Goal: Task Accomplishment & Management: Manage account settings

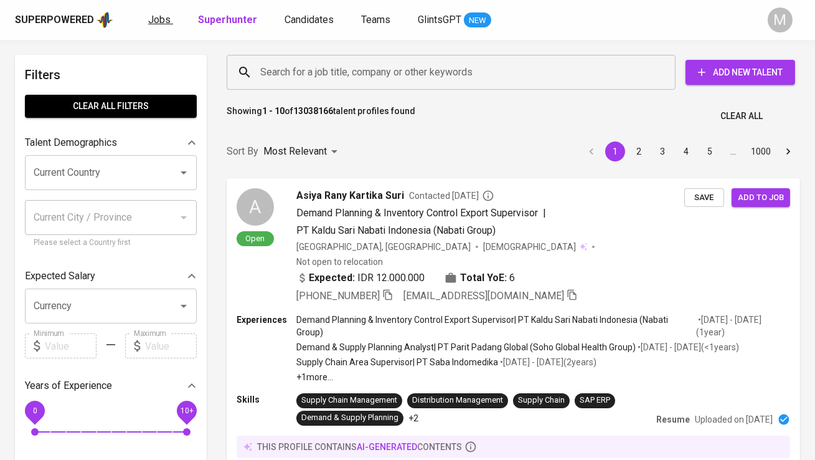
click at [153, 18] on span "Jobs" at bounding box center [159, 20] width 22 height 12
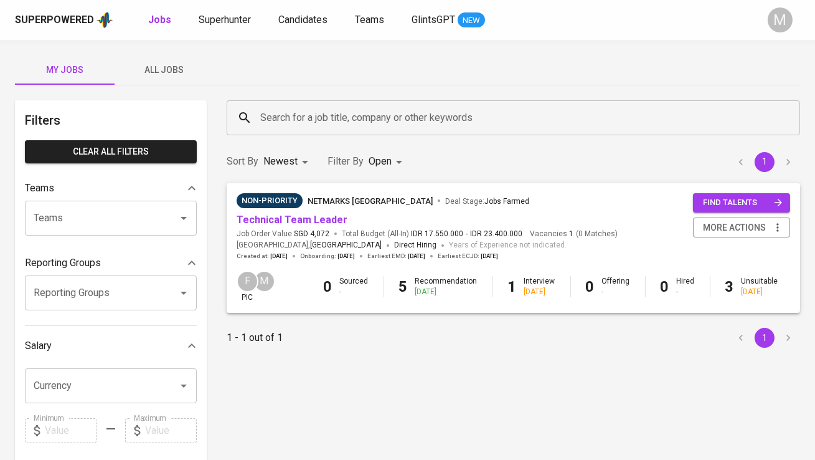
click at [154, 62] on span "All Jobs" at bounding box center [164, 70] width 85 height 16
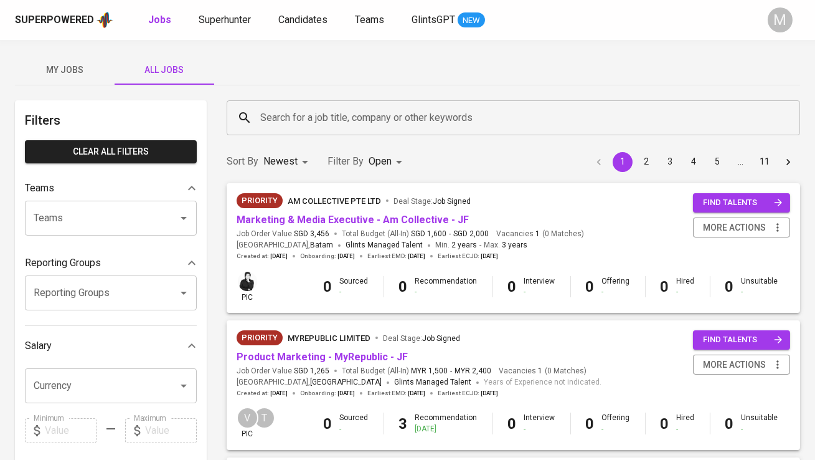
click at [267, 114] on input "Search for a job title, company or other keywords" at bounding box center [516, 118] width 519 height 24
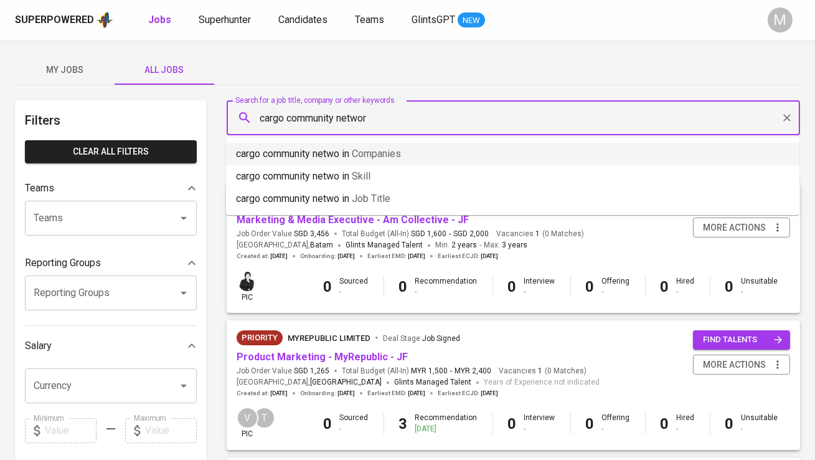
type input "cargo community network"
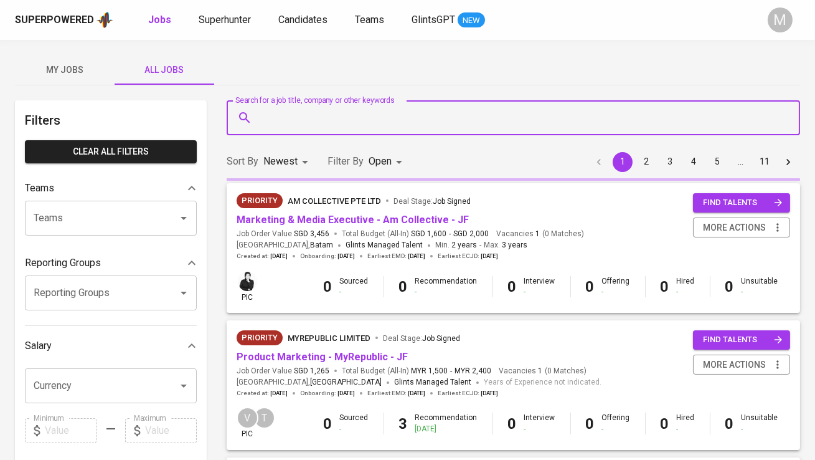
click at [379, 113] on input "Search for a job title, company or other keywords" at bounding box center [516, 118] width 519 height 24
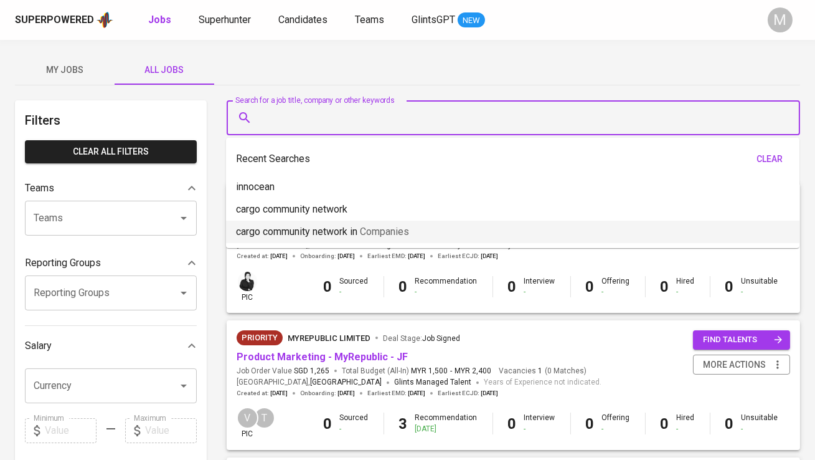
click at [399, 226] on span "Companies" at bounding box center [384, 231] width 49 height 12
type input "cargo community network"
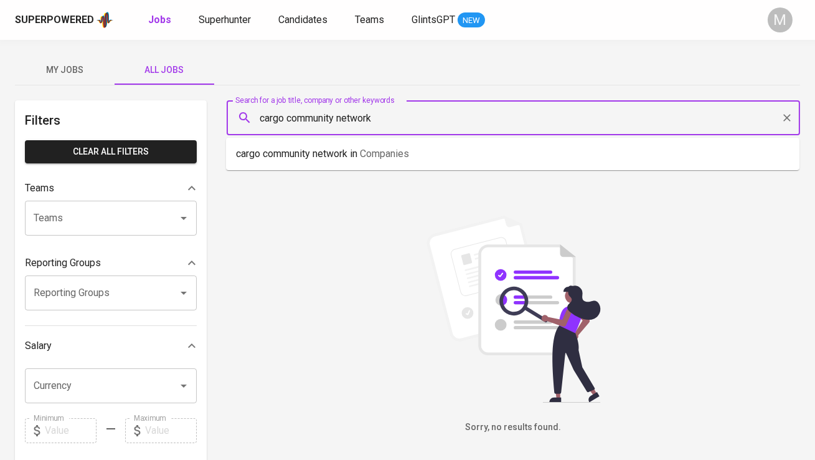
click at [403, 124] on input "cargo community network" at bounding box center [516, 118] width 519 height 24
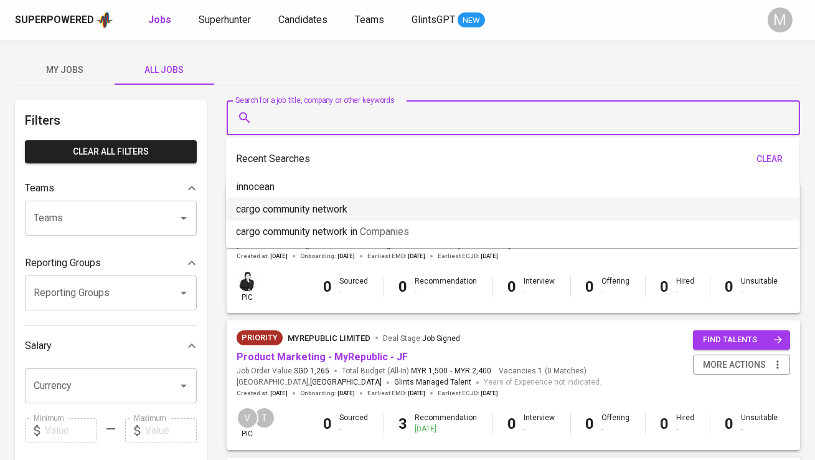
click at [394, 204] on li "cargo community network" at bounding box center [513, 209] width 574 height 22
type input "cargo community network"
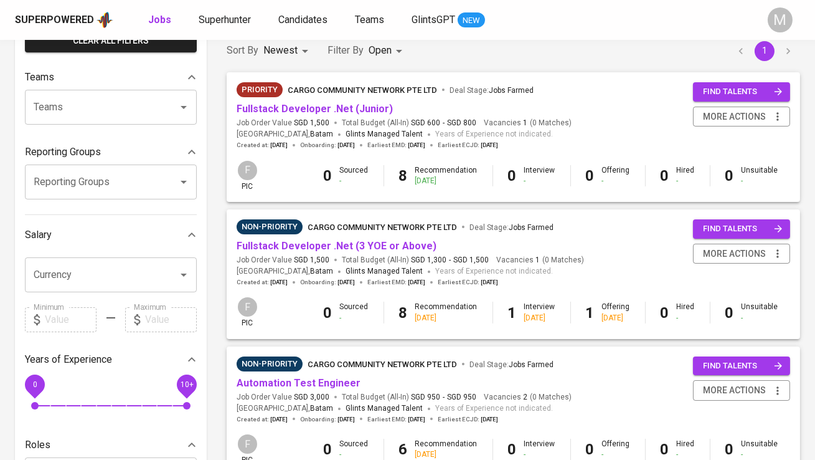
scroll to position [101, 0]
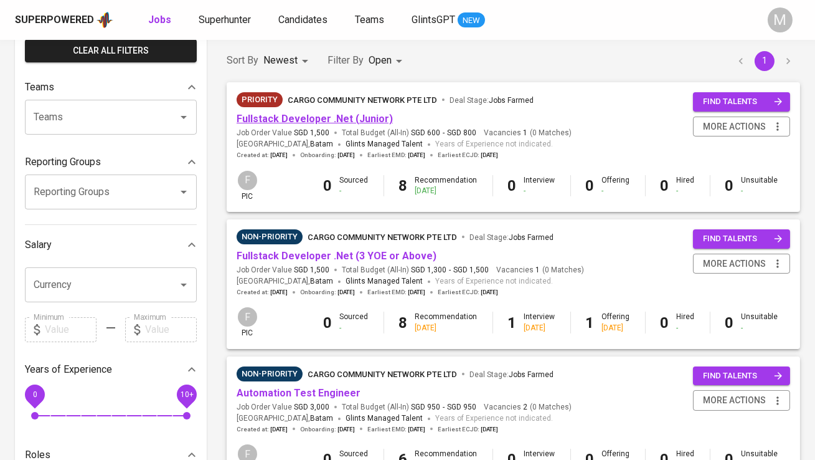
click at [359, 117] on link "Fullstack Developer .Net (Junior)" at bounding box center [315, 119] width 156 height 12
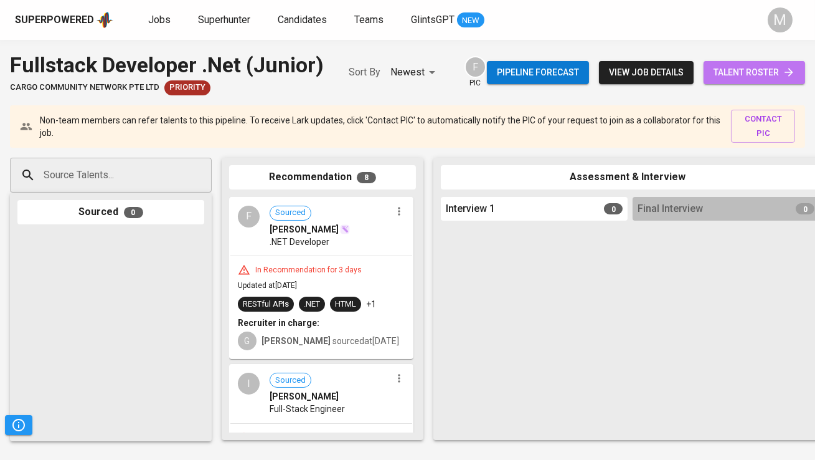
click at [728, 65] on span "talent roster" at bounding box center [755, 73] width 82 height 16
click at [738, 73] on span "talent roster" at bounding box center [755, 73] width 82 height 16
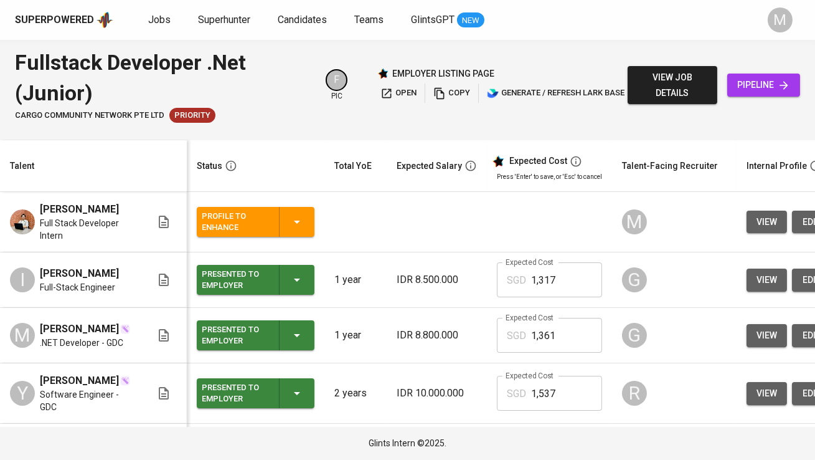
click at [245, 229] on div "Profile to Enhance" at bounding box center [235, 221] width 67 height 27
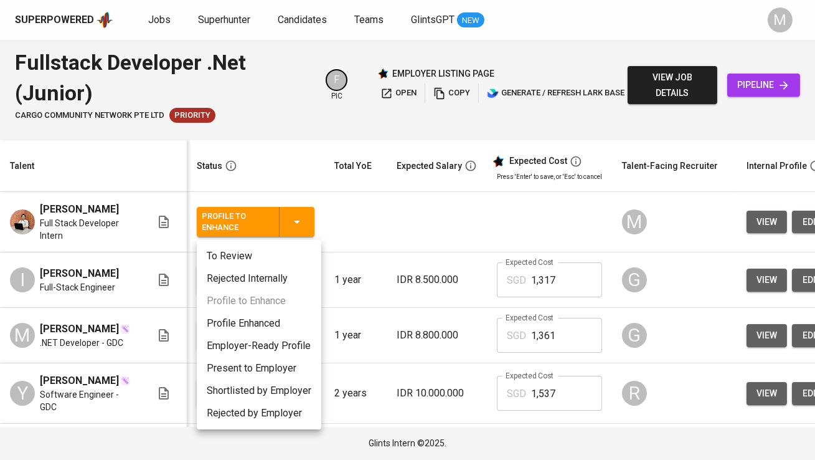
click at [372, 196] on div at bounding box center [407, 230] width 815 height 460
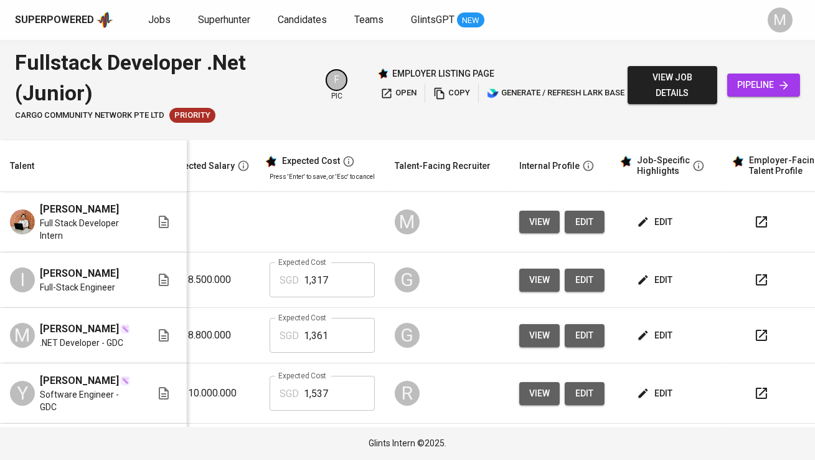
scroll to position [0, 250]
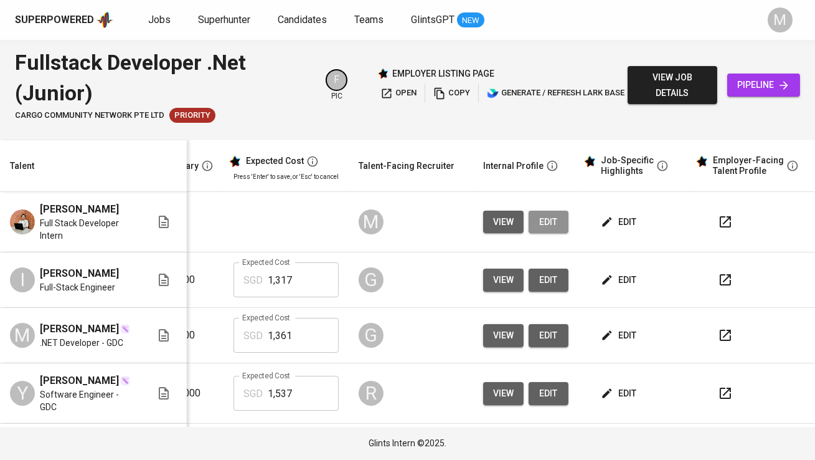
click at [548, 226] on span "edit" at bounding box center [549, 222] width 20 height 16
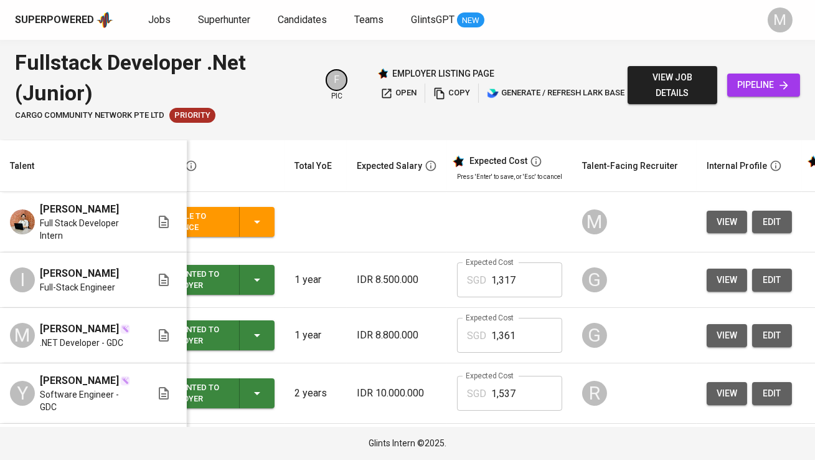
scroll to position [0, 57]
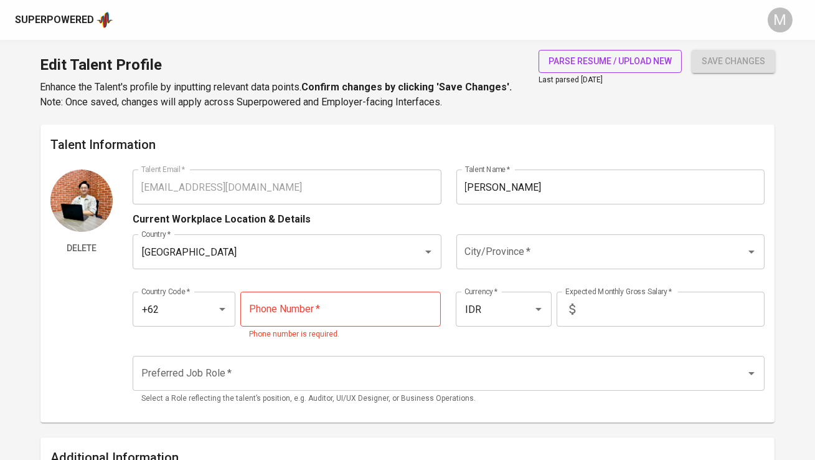
click at [632, 54] on span "parse resume / upload new" at bounding box center [610, 62] width 123 height 16
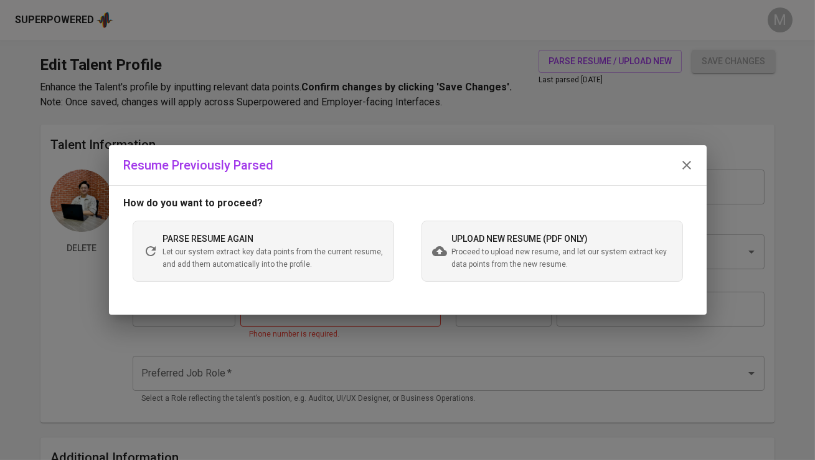
click at [488, 251] on span "Proceed to upload new resume, and let our system extract key data points from t…" at bounding box center [562, 258] width 220 height 25
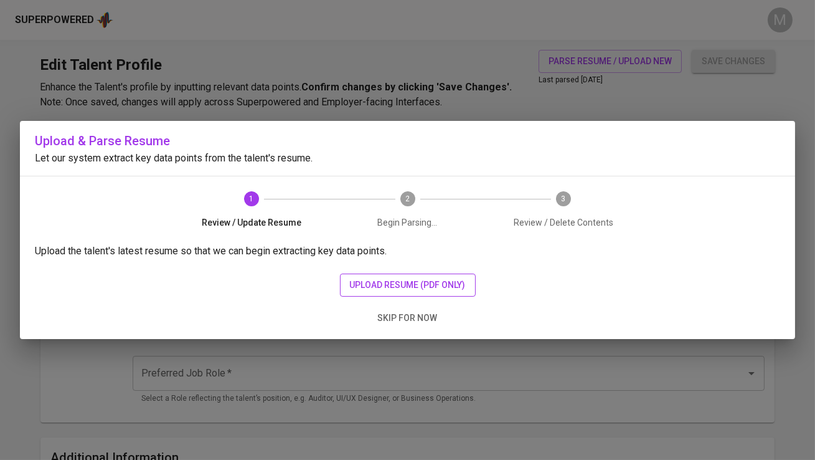
click at [394, 282] on span "upload resume (pdf only)" at bounding box center [408, 285] width 116 height 16
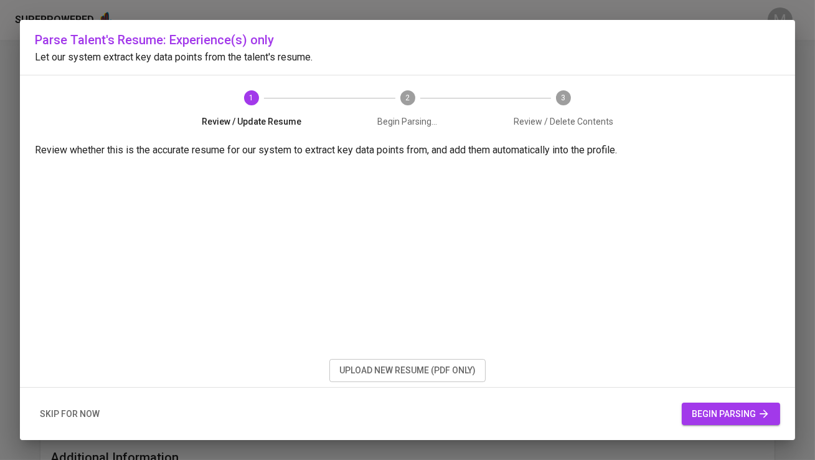
click at [704, 404] on button "begin parsing" at bounding box center [731, 413] width 98 height 23
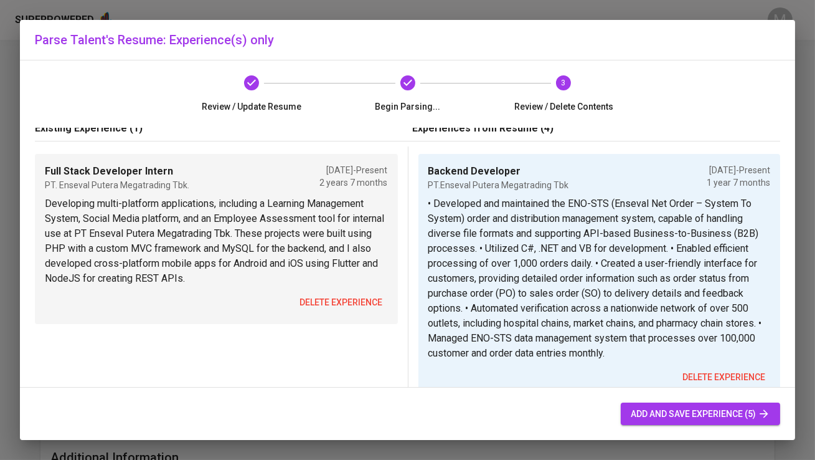
click at [354, 295] on span "delete experience" at bounding box center [341, 303] width 83 height 16
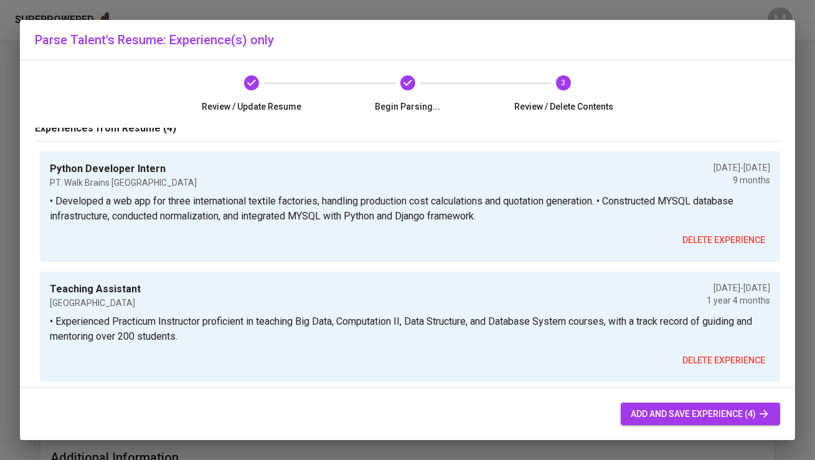
scroll to position [40, 0]
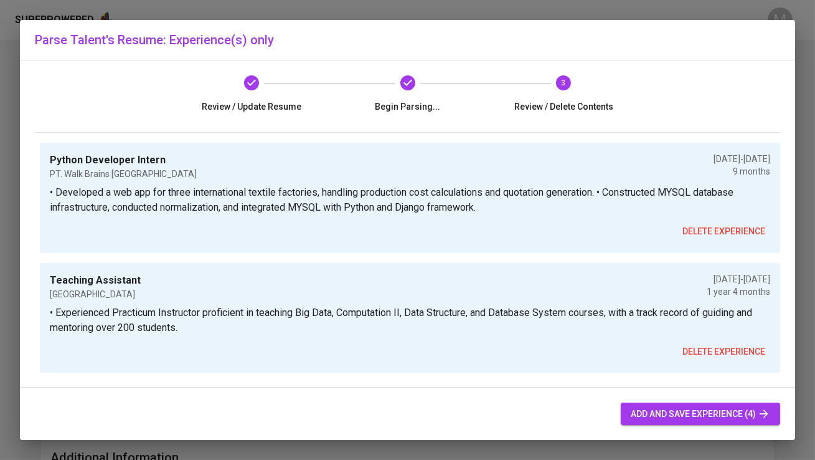
click at [647, 417] on span "add and save experience (4)" at bounding box center [700, 414] width 139 height 16
type input "+62"
type input "Backend Developer"
type input "PT.Enseval Putera Megatrading Tbk"
type input "01/01/2024"
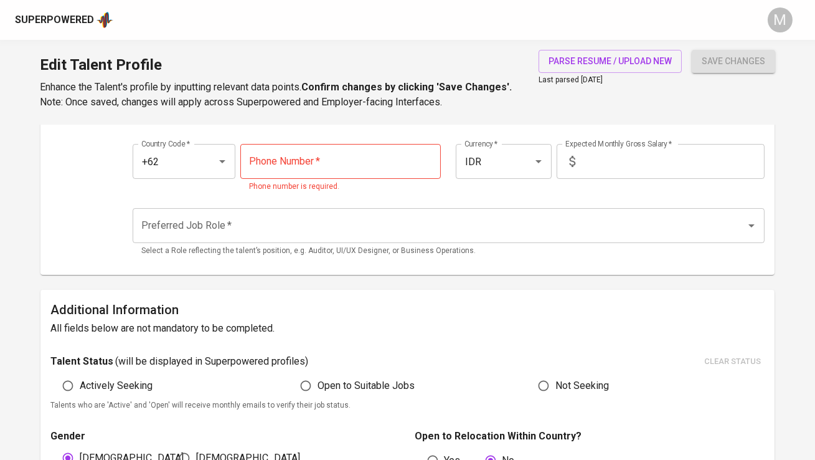
scroll to position [136, 0]
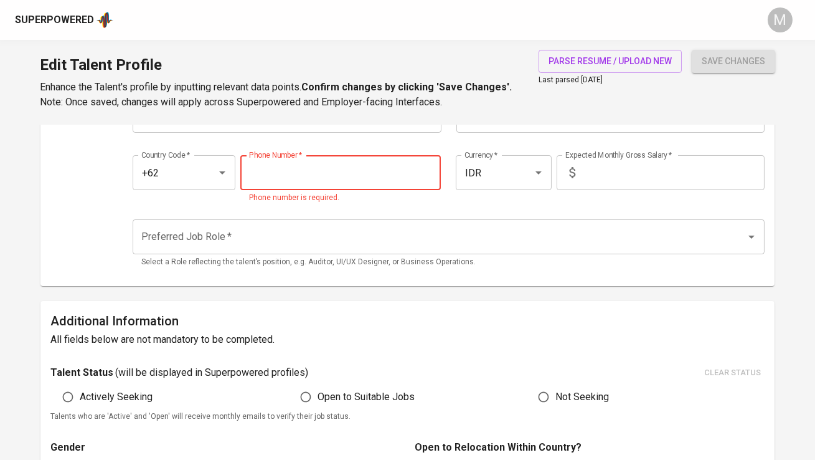
click at [377, 163] on input "tel" at bounding box center [340, 172] width 201 height 35
paste input "852-1070-2323"
type input "852-1070-2323"
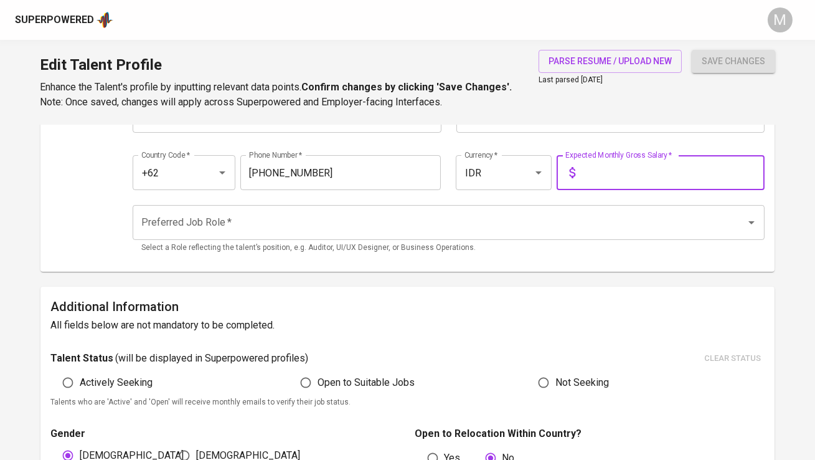
click at [610, 172] on input "text" at bounding box center [672, 172] width 184 height 35
click at [465, 231] on input "Preferred Job Role   *" at bounding box center [430, 222] width 585 height 24
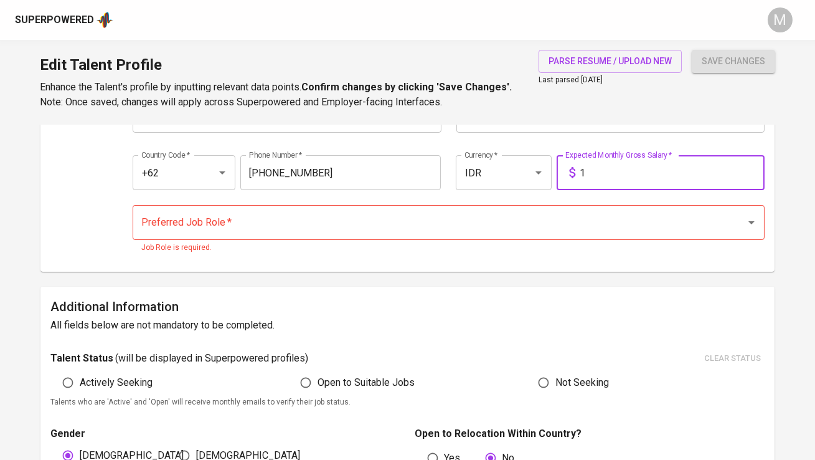
click at [607, 175] on input "1" at bounding box center [672, 172] width 184 height 35
click at [457, 247] on p "Job Role is required." at bounding box center [448, 248] width 614 height 12
type input "11.000.000"
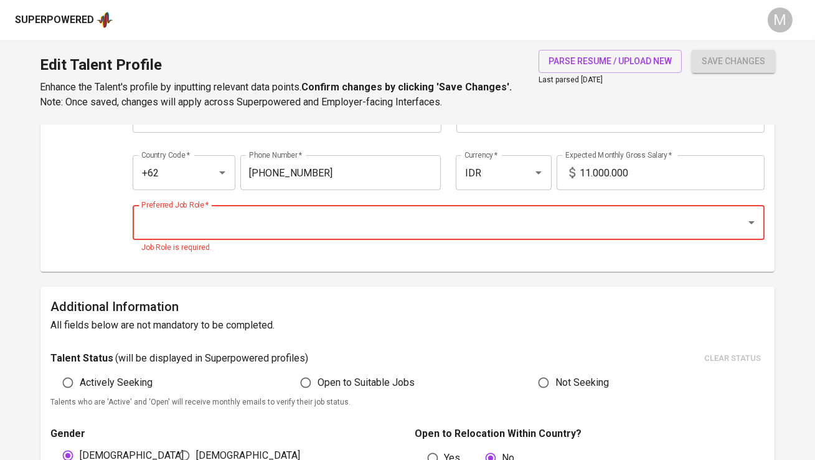
click at [443, 237] on div "Preferred Job Role *" at bounding box center [448, 222] width 631 height 35
click at [425, 222] on input "Preferred Job Role   *" at bounding box center [430, 222] width 585 height 24
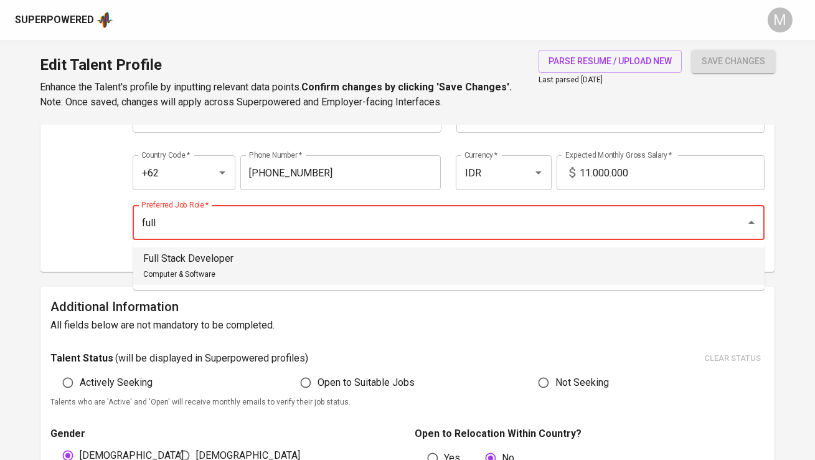
click at [416, 260] on li "Full Stack Developer Computer & Software" at bounding box center [448, 265] width 631 height 37
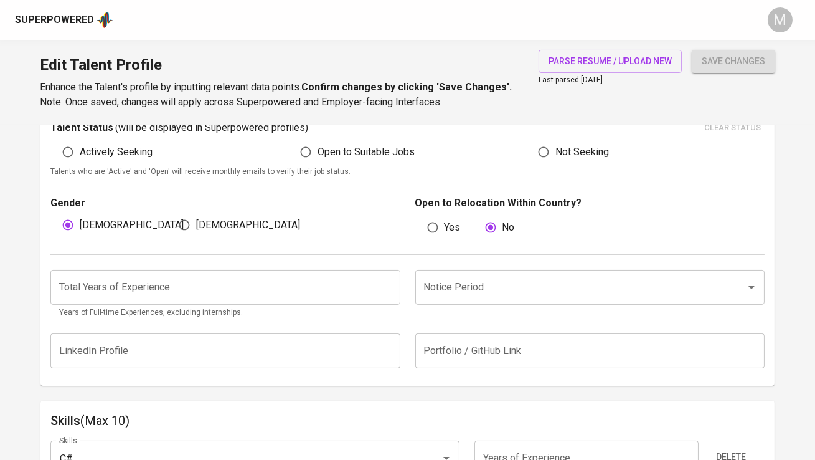
scroll to position [392, 0]
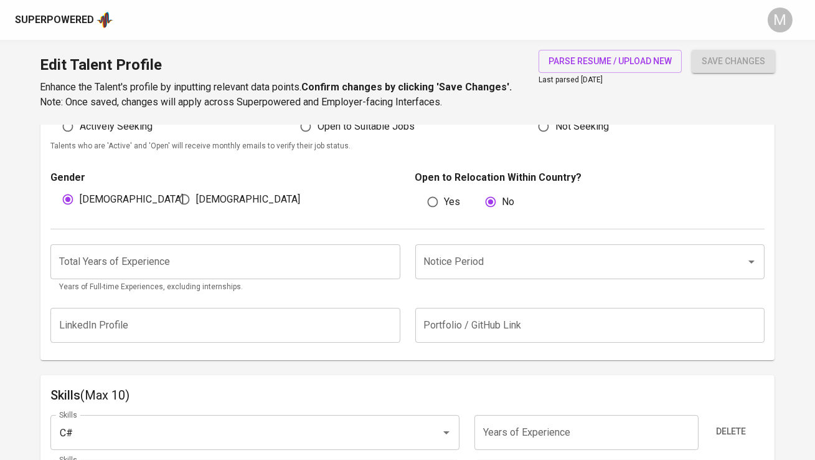
type input "Full Stack Developer"
click at [267, 260] on input "number" at bounding box center [224, 261] width 349 height 35
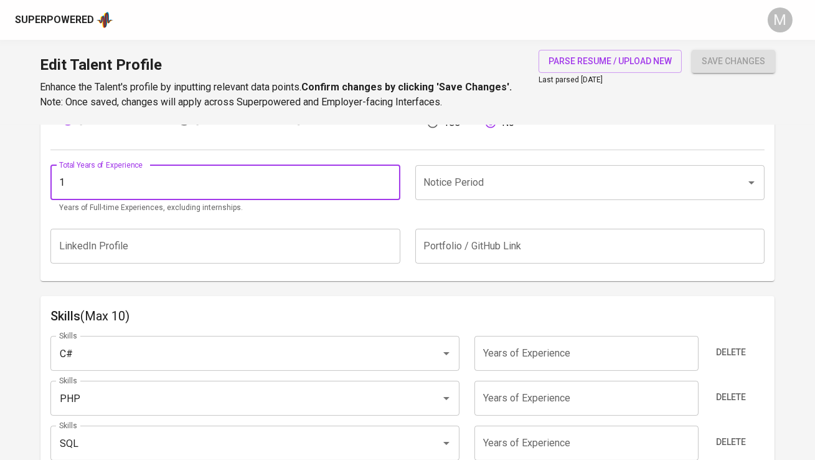
scroll to position [451, 0]
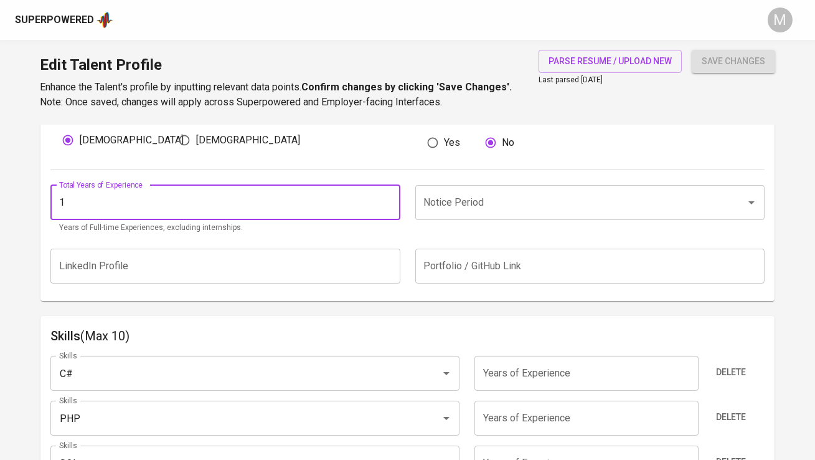
type input "1"
click at [472, 197] on input "Notice Period" at bounding box center [572, 203] width 303 height 24
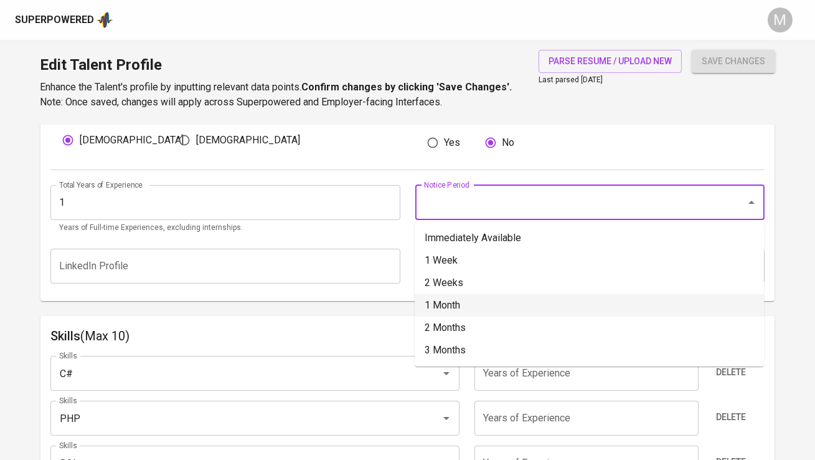
click at [481, 297] on li "1 Month" at bounding box center [589, 305] width 349 height 22
type input "1 Month"
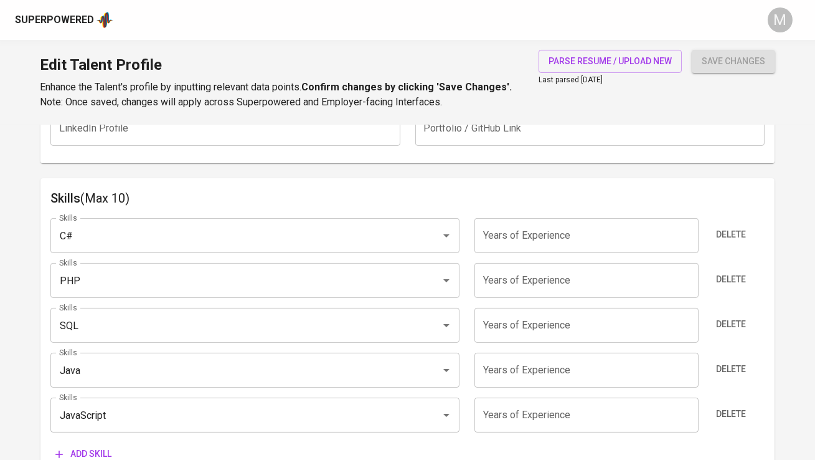
scroll to position [594, 0]
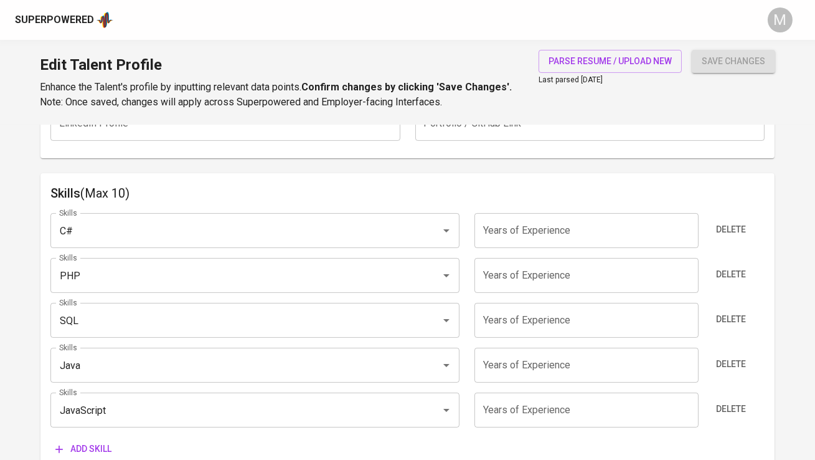
click at [539, 225] on input "number" at bounding box center [587, 230] width 224 height 35
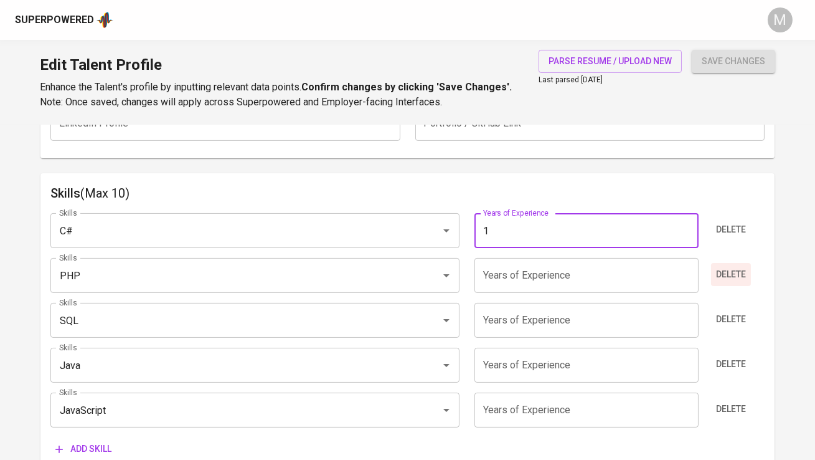
type input "1"
click at [719, 276] on span "Delete" at bounding box center [731, 275] width 30 height 16
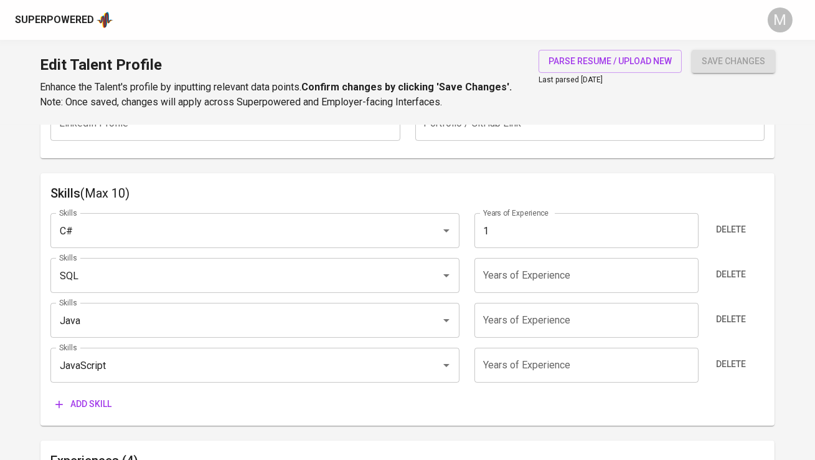
click at [719, 276] on span "Delete" at bounding box center [731, 275] width 30 height 16
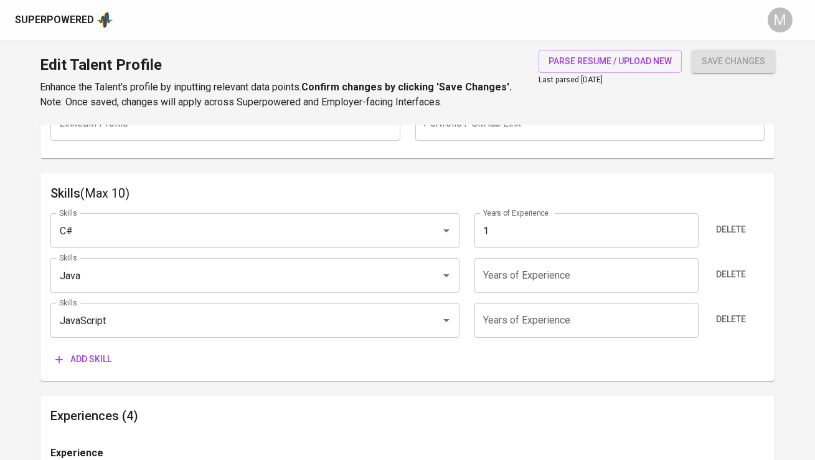
click at [719, 276] on span "Delete" at bounding box center [731, 275] width 30 height 16
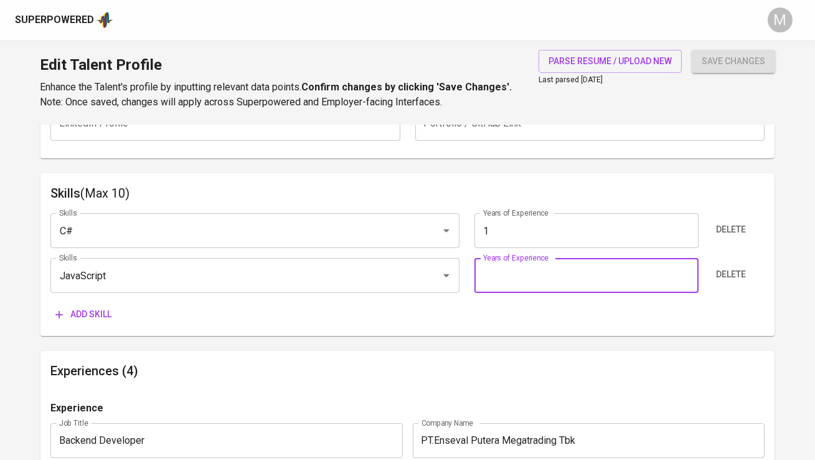
click at [612, 276] on input "number" at bounding box center [587, 275] width 224 height 35
type input "1"
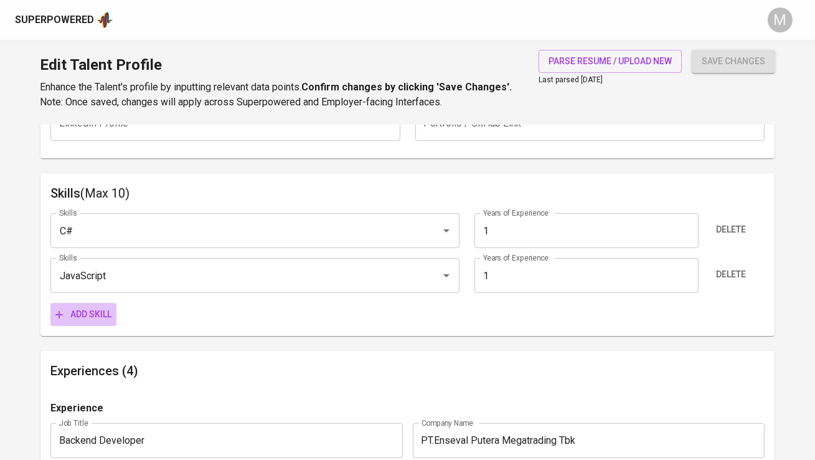
click at [110, 311] on span "Add skill" at bounding box center [83, 314] width 56 height 16
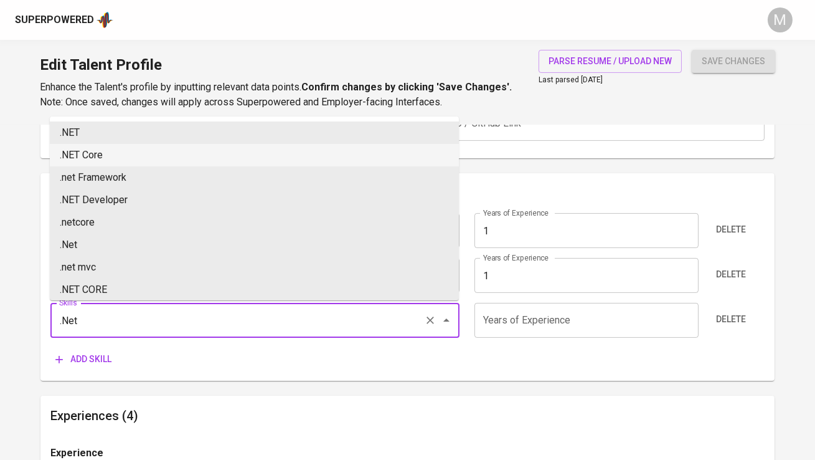
click at [121, 154] on li ".NET Core" at bounding box center [254, 155] width 409 height 22
type input ".NET Core"
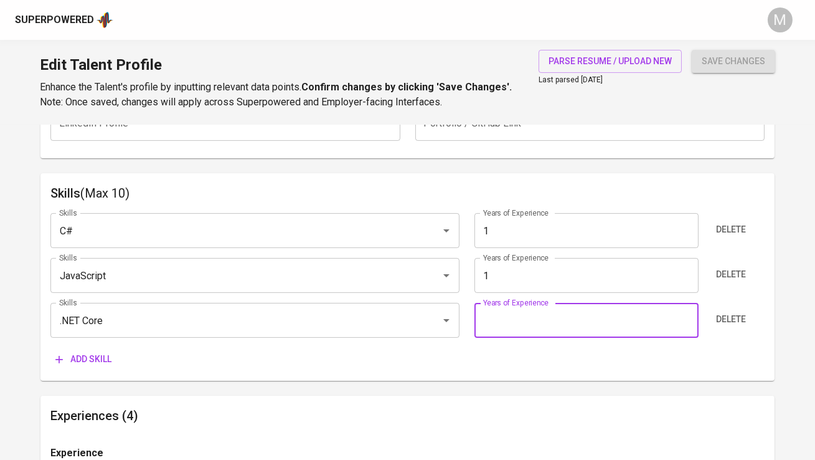
click at [531, 314] on input "number" at bounding box center [587, 320] width 224 height 35
type input "1"
click at [692, 50] on button "save changes" at bounding box center [733, 61] width 83 height 23
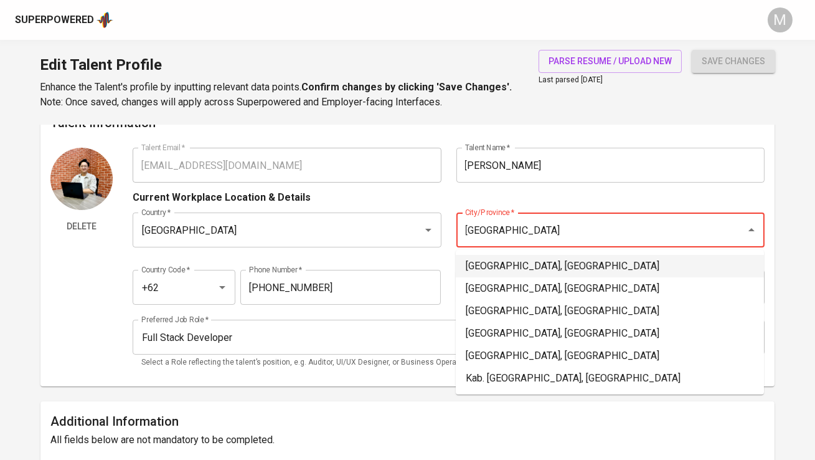
click at [568, 263] on li "Jakarta Selatan, DKI Jakarta" at bounding box center [610, 266] width 308 height 22
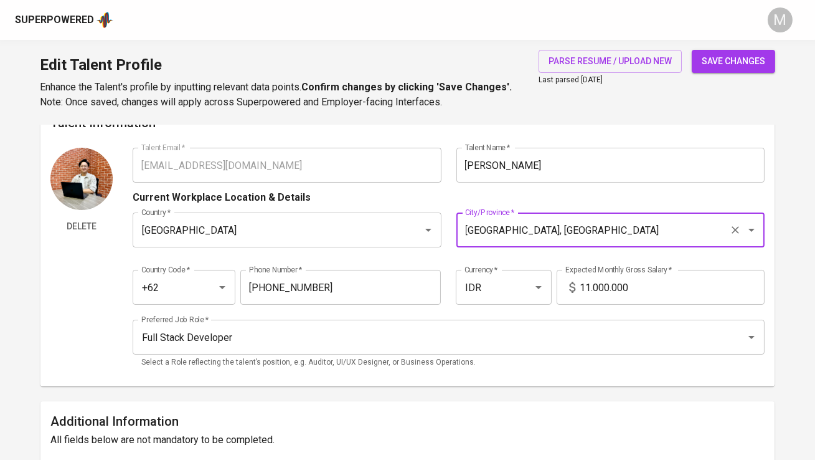
type input "Jakarta Selatan, DKI Jakarta"
click at [729, 63] on span "save changes" at bounding box center [734, 62] width 64 height 16
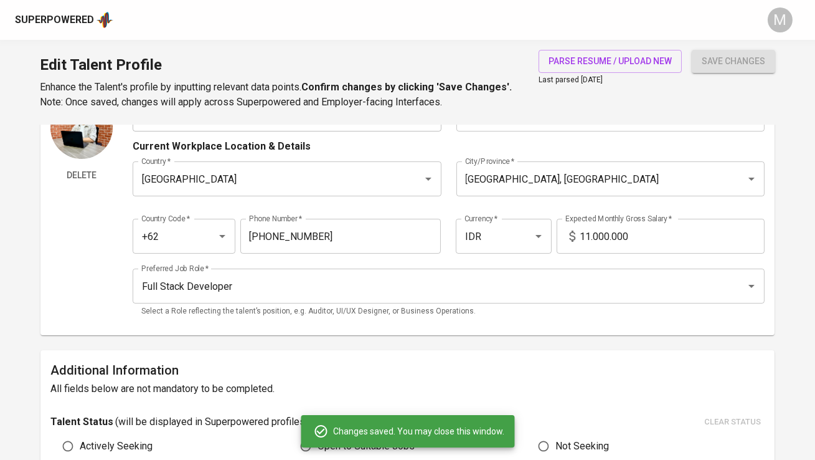
type input ".NET Core"
type input "C#"
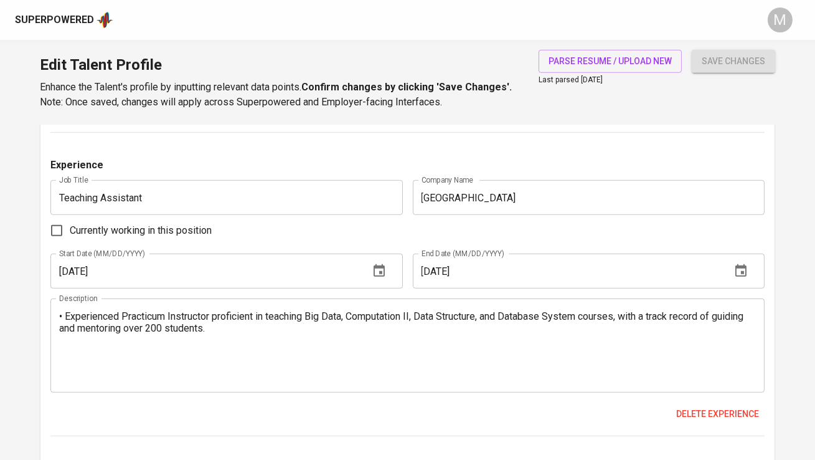
scroll to position [1873, 0]
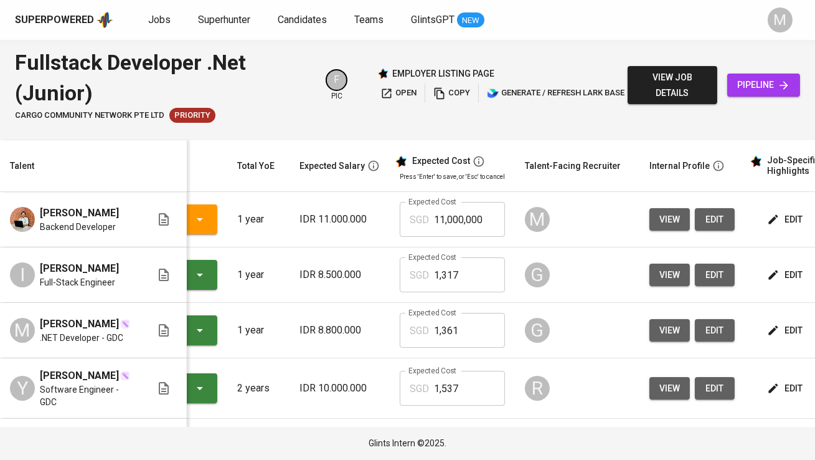
scroll to position [0, 155]
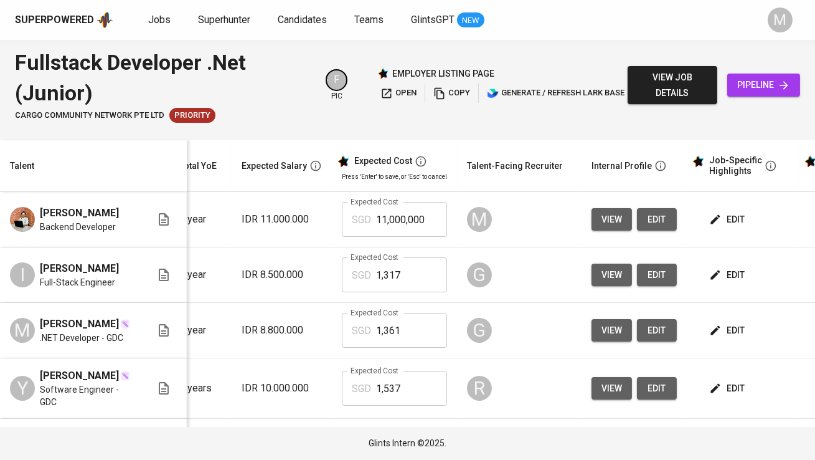
click at [721, 217] on span "edit" at bounding box center [728, 220] width 33 height 16
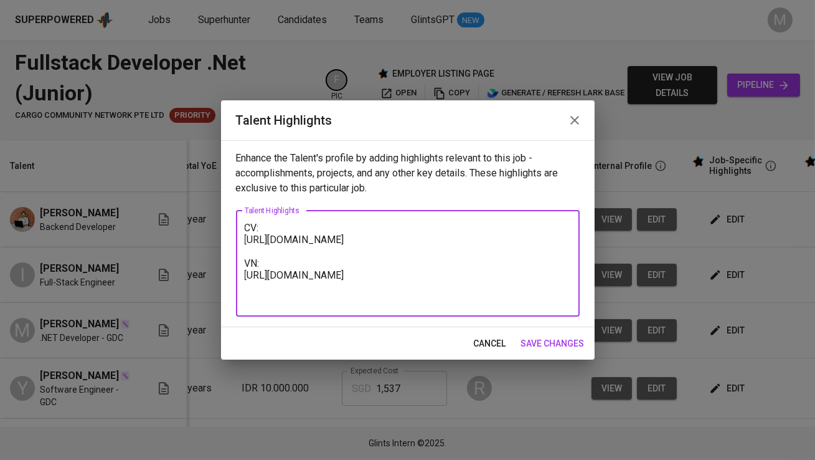
click at [341, 300] on textarea "CV: https://glints.sg.larksuite.com/wiki/RLwqwe0gsims7OkUhYGlFo5pgGb?from=from_…" at bounding box center [408, 263] width 326 height 83
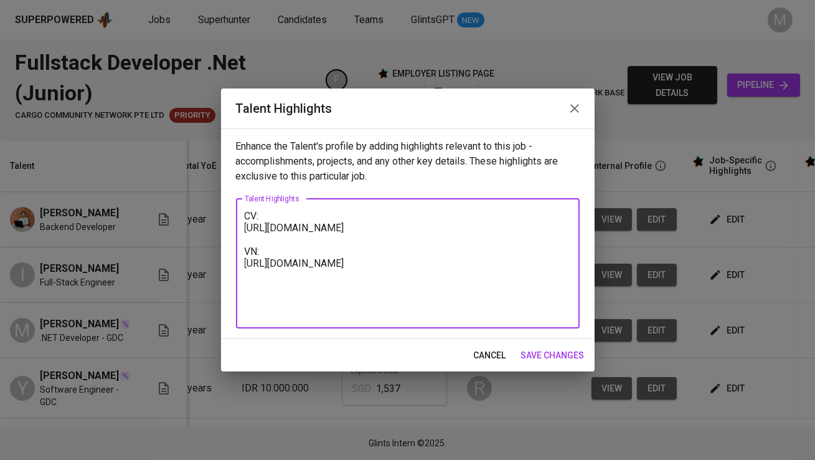
paste textarea "Salary Breakdown: Total Monthly Fee 1,683.31 SGD Basic Salary 1,100 SGD Employm…"
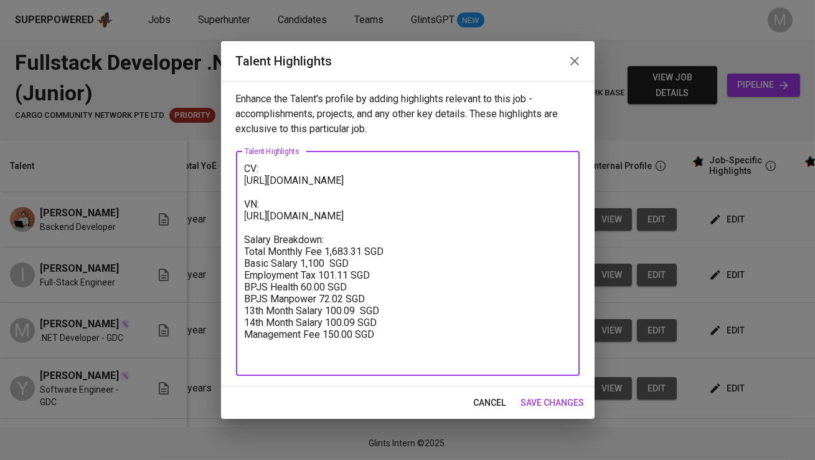
type textarea "CV: https://glints.sg.larksuite.com/wiki/RLwqwe0gsims7OkUhYGlFo5pgGb?from=from_…"
click at [565, 396] on span "save changes" at bounding box center [553, 403] width 64 height 16
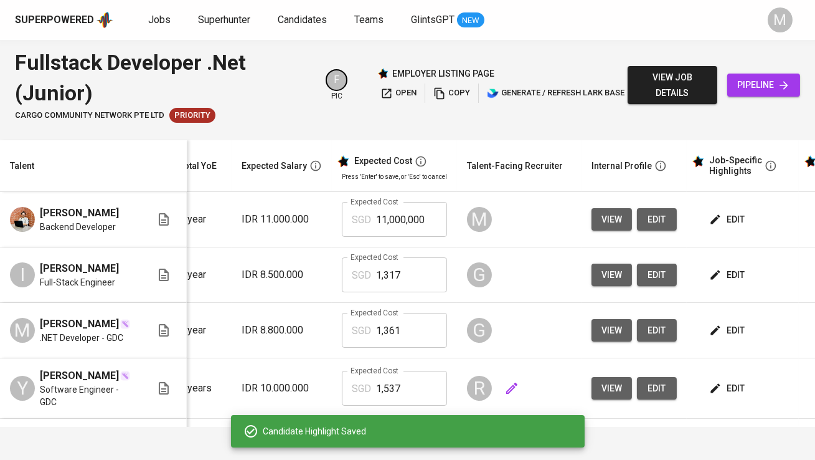
click at [552, 400] on div "R" at bounding box center [519, 388] width 105 height 30
click at [402, 215] on input "11,000,000" at bounding box center [411, 219] width 71 height 35
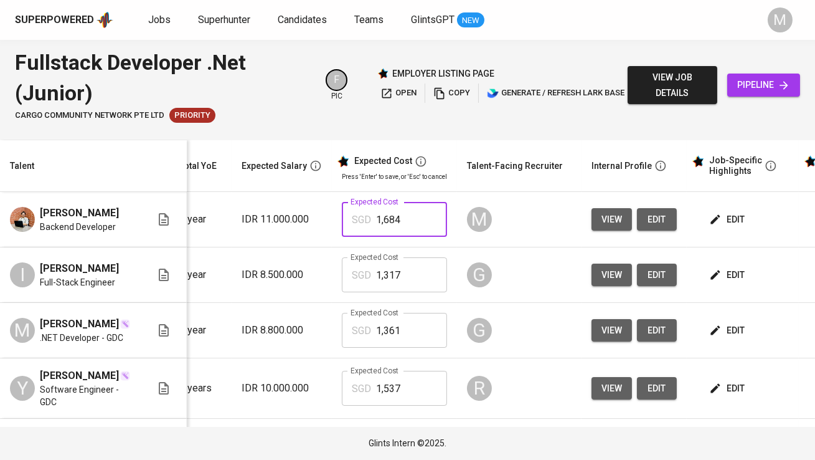
type input "1,684"
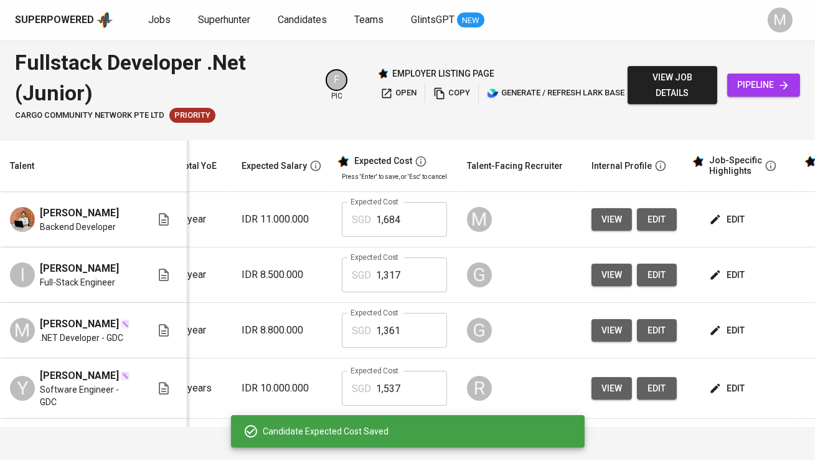
click at [724, 224] on span "edit" at bounding box center [728, 220] width 33 height 16
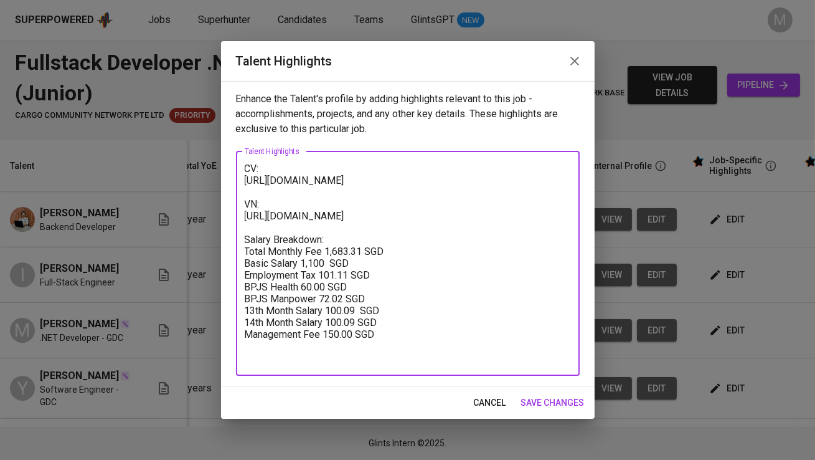
drag, startPoint x: 337, startPoint y: 195, endPoint x: 220, endPoint y: 182, distance: 117.7
click at [220, 182] on div "Talent Highlights Enhance the Talent's profile by adding highlights relevant to…" at bounding box center [407, 230] width 815 height 460
paste textarea "WIINwGbCtiLiyzkJrGolYmkag0P"
type textarea "CV: https://glints.sg.larksuite.com/wiki/WIINwGbCtiLiyzkJrGolYmkag0P?from=from_…"
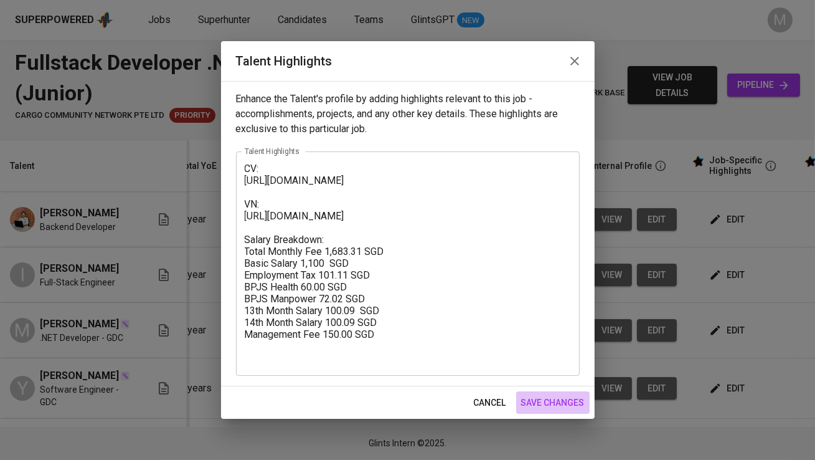
click at [569, 402] on span "save changes" at bounding box center [553, 403] width 64 height 16
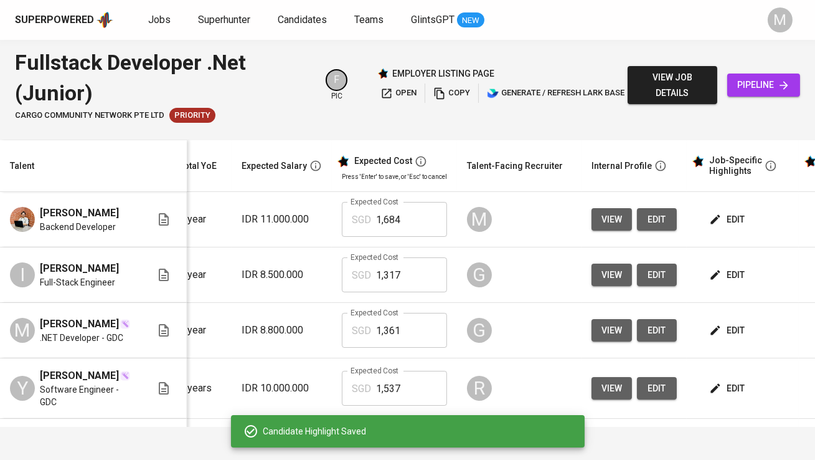
click at [722, 215] on span "edit" at bounding box center [728, 220] width 33 height 16
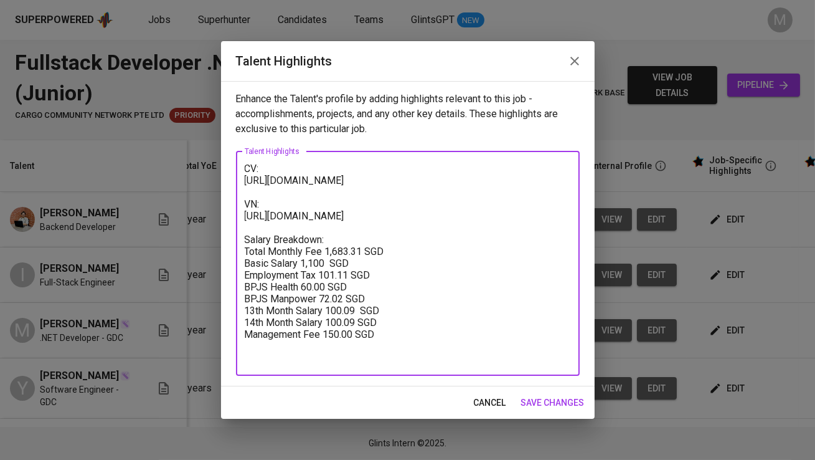
click at [354, 240] on textarea "CV: https://glints.sg.larksuite.com/wiki/WIINwGbCtiLiyzkJrGolYmkag0P?from=from_…" at bounding box center [408, 263] width 326 height 201
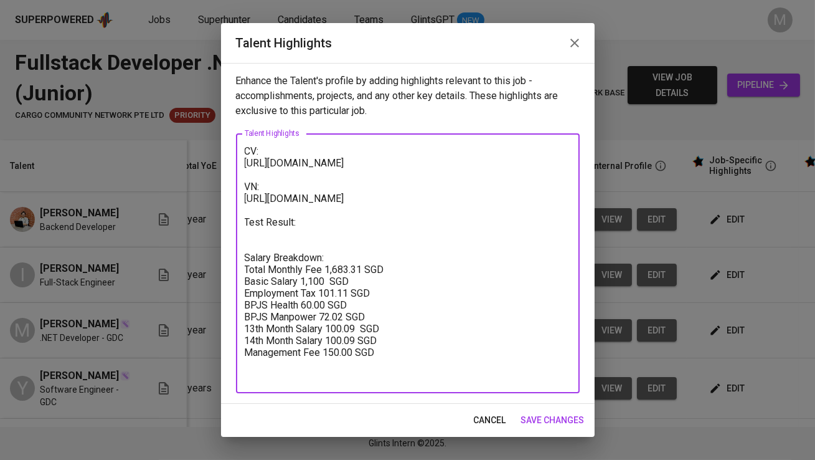
paste textarea "https://glints.sg.larksuite.com/wiki/HVf4wviytiQ2nGkxZjylAV99ghk?from=from_copy…"
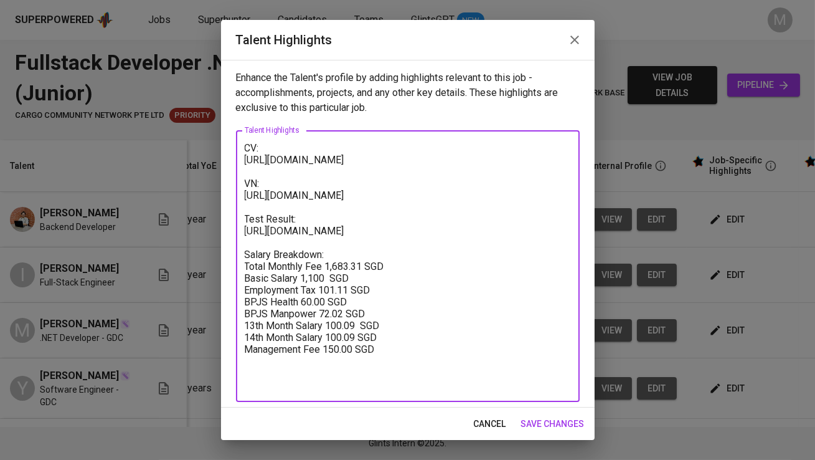
type textarea "CV: https://glints.sg.larksuite.com/wiki/WIINwGbCtiLiyzkJrGolYmkag0P?from=from_…"
click at [561, 429] on span "save changes" at bounding box center [553, 424] width 64 height 16
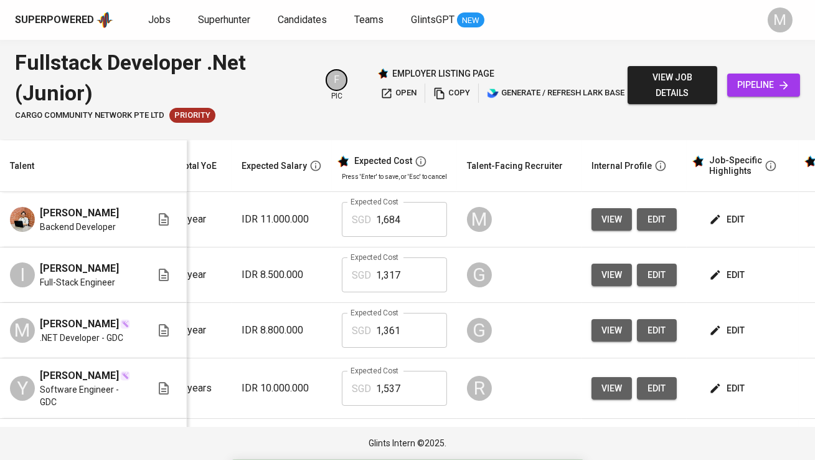
click at [731, 215] on span "edit" at bounding box center [728, 220] width 33 height 16
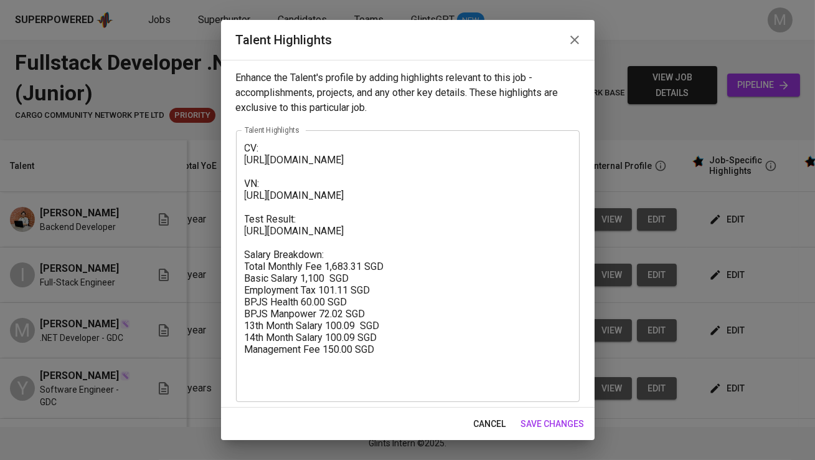
click at [245, 144] on textarea "CV: https://glints.sg.larksuite.com/wiki/WIINwGbCtiLiyzkJrGolYmkag0P?from=from_…" at bounding box center [408, 266] width 326 height 248
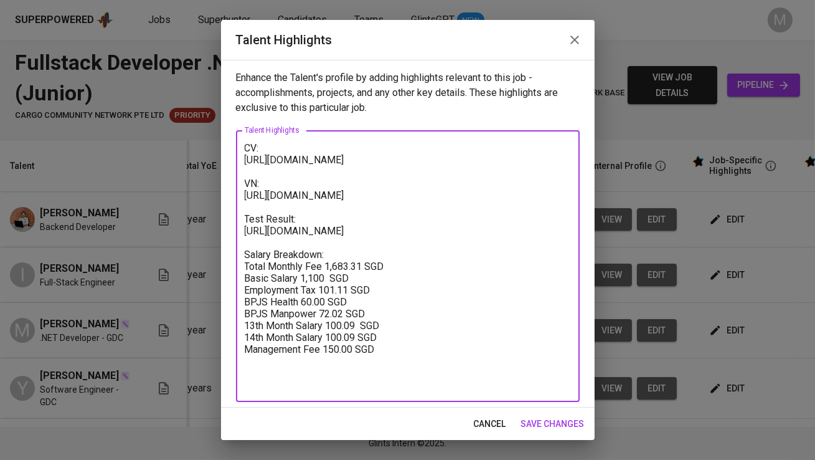
paste textarea "Mathew Judianto is a .NET Backend Developer with over 2 years of experience, sp…"
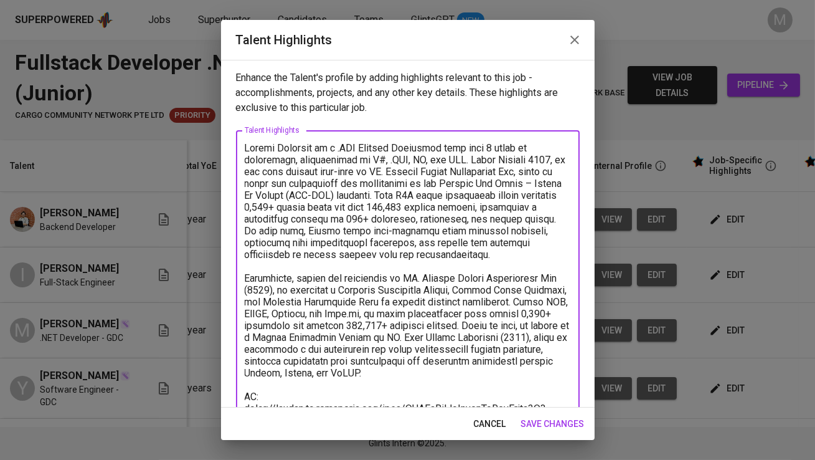
click at [503, 144] on textarea at bounding box center [408, 390] width 326 height 497
click at [494, 143] on textarea at bounding box center [408, 390] width 326 height 497
click at [555, 182] on textarea at bounding box center [408, 390] width 326 height 497
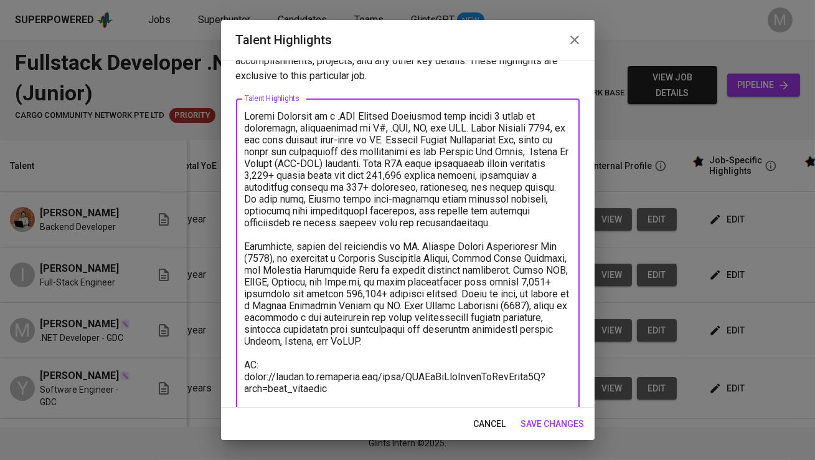
scroll to position [37, 0]
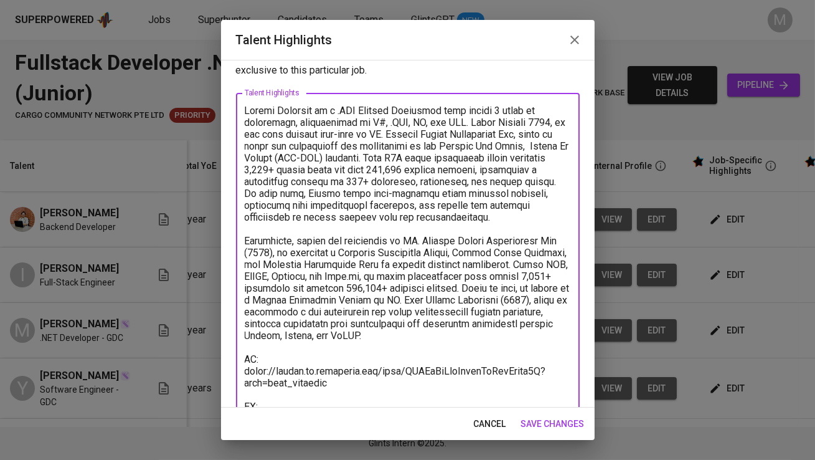
click at [507, 281] on textarea at bounding box center [408, 353] width 326 height 497
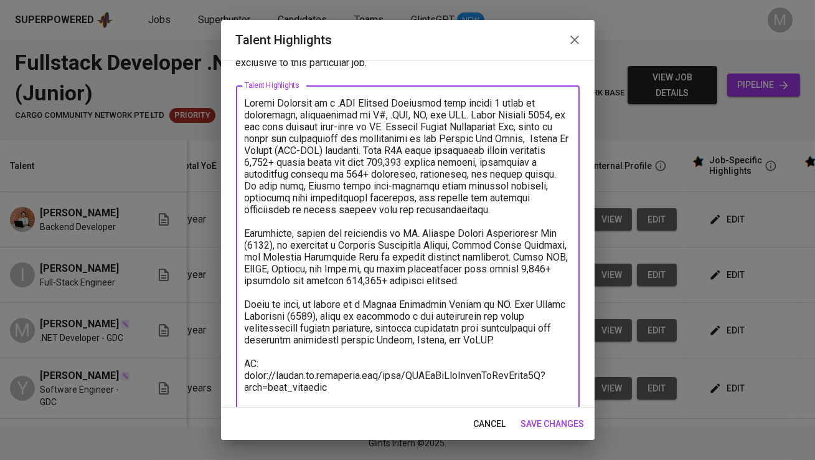
scroll to position [0, 0]
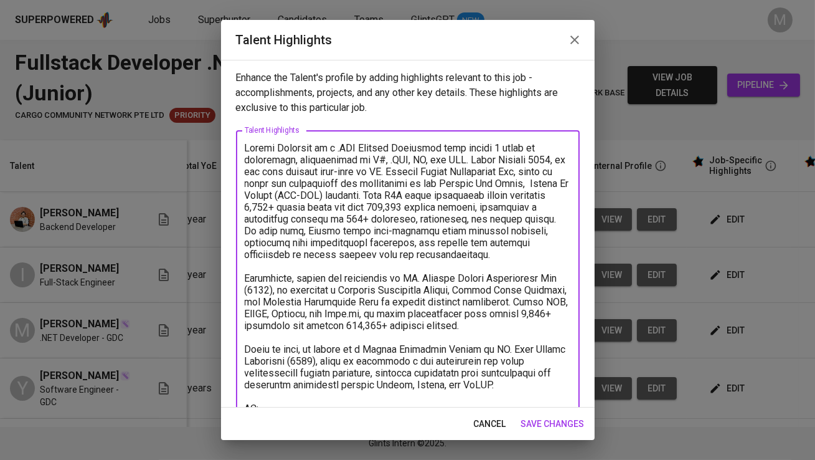
type textarea "Mathew Judianto is a .NET Backend Developer with almost 2 years of experience, …"
click at [533, 420] on span "save changes" at bounding box center [553, 424] width 64 height 16
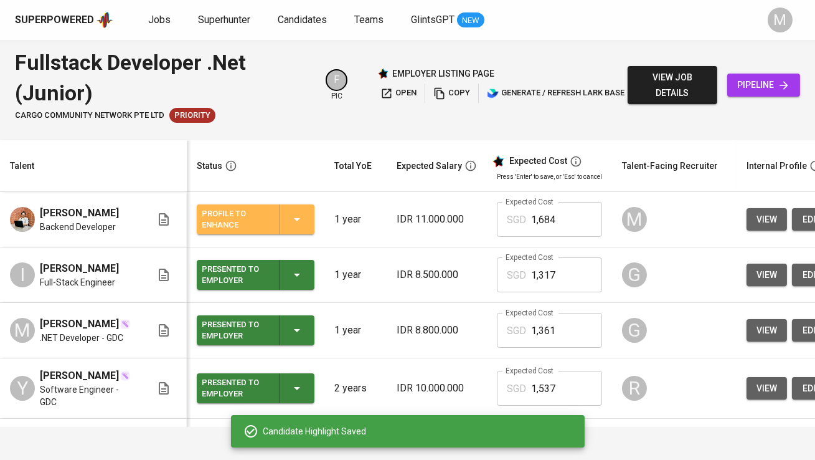
click at [272, 217] on div "Profile to Enhance" at bounding box center [256, 219] width 108 height 30
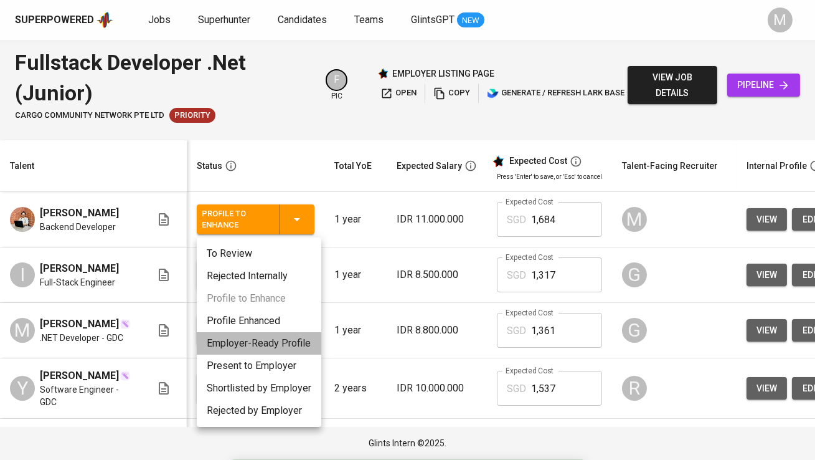
click at [261, 345] on li "Employer-Ready Profile" at bounding box center [259, 343] width 125 height 22
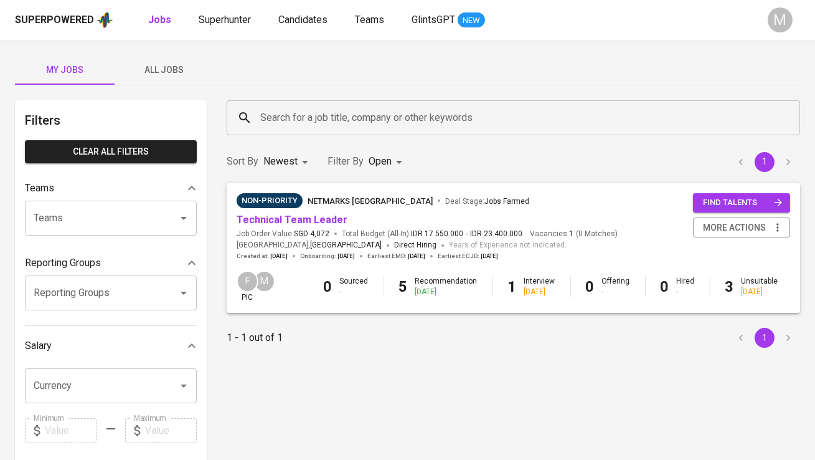
click at [174, 69] on span "All Jobs" at bounding box center [164, 70] width 85 height 16
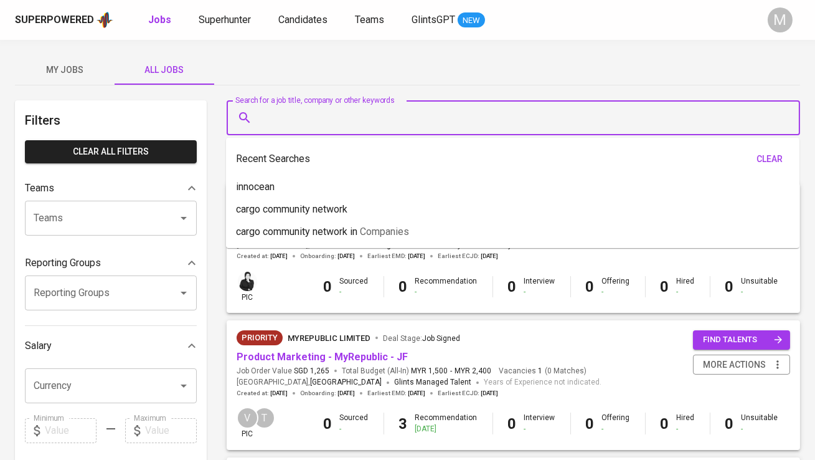
click at [341, 111] on input "Search for a job title, company or other keywords" at bounding box center [516, 118] width 519 height 24
click at [363, 214] on li "cargo community network" at bounding box center [513, 209] width 574 height 22
type input "cargo community network"
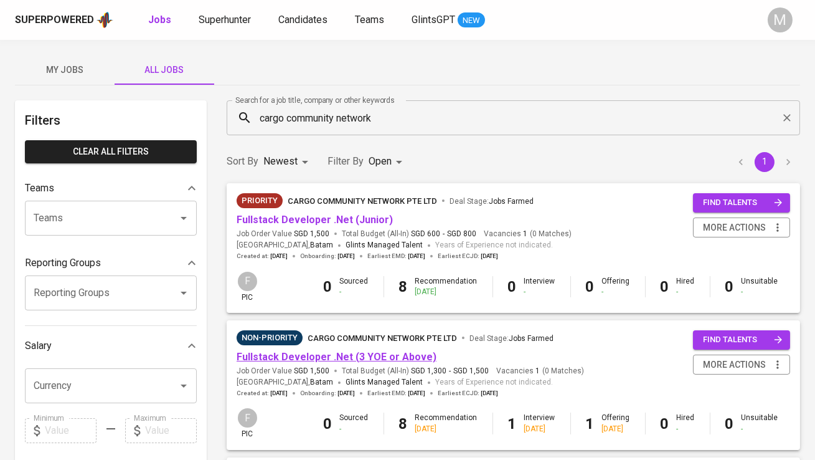
click at [344, 354] on link "Fullstack Developer .Net (3 YOE or Above)" at bounding box center [337, 357] width 200 height 12
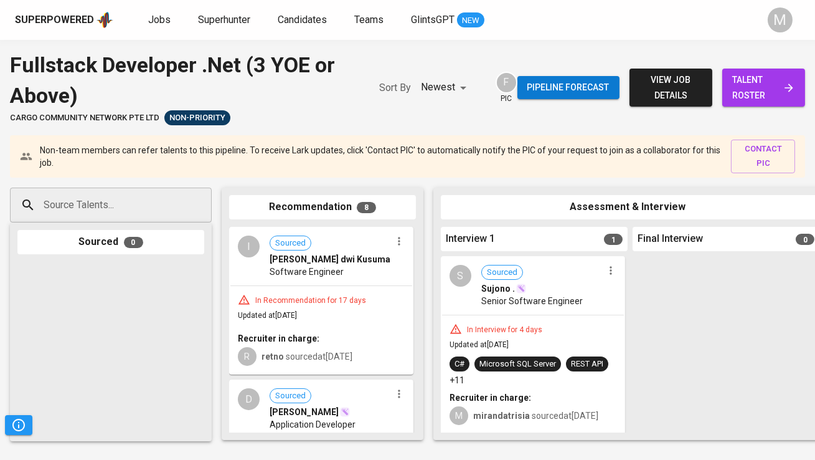
click at [760, 88] on span "talent roster" at bounding box center [763, 87] width 63 height 31
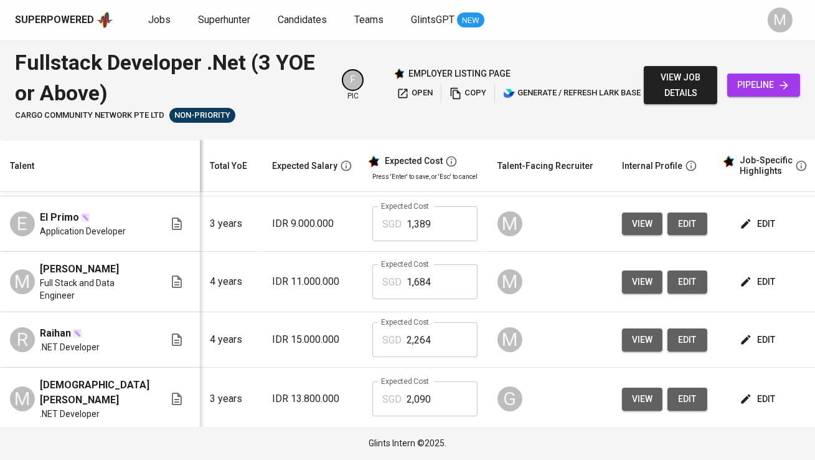
scroll to position [0, 149]
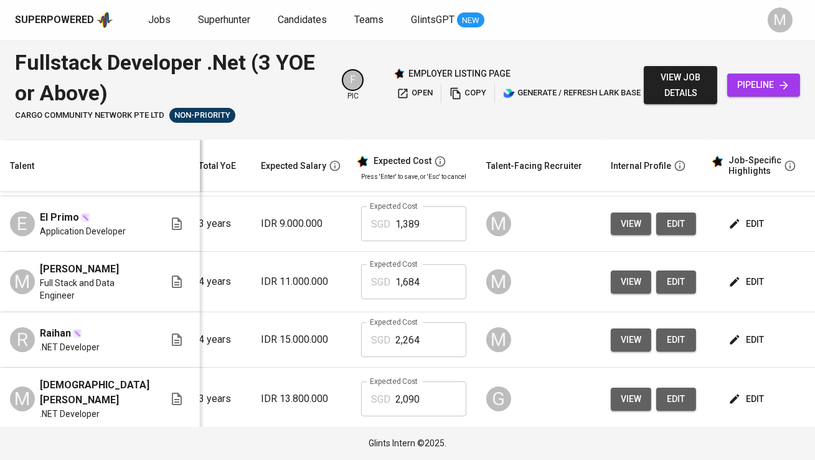
click at [733, 290] on span "edit" at bounding box center [747, 282] width 33 height 16
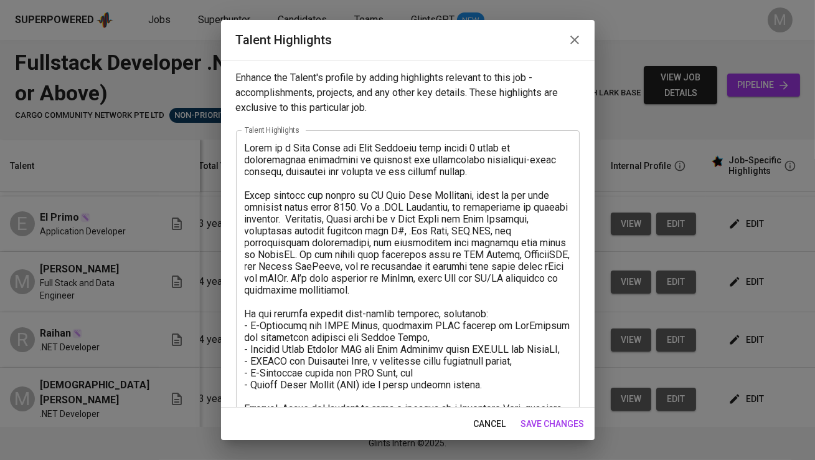
scroll to position [336, 0]
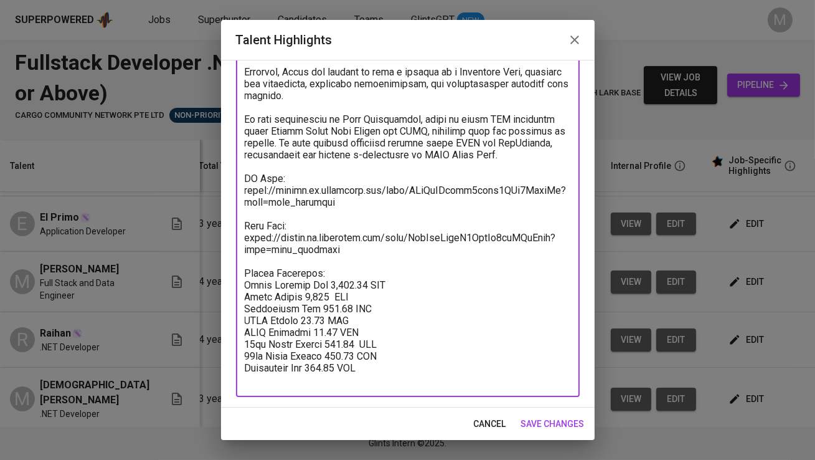
drag, startPoint x: 379, startPoint y: 381, endPoint x: 241, endPoint y: 288, distance: 166.8
click at [241, 288] on div "x Talent Highlights" at bounding box center [408, 95] width 344 height 603
click at [495, 422] on span "cancel" at bounding box center [490, 424] width 32 height 16
